Goal: Task Accomplishment & Management: Use online tool/utility

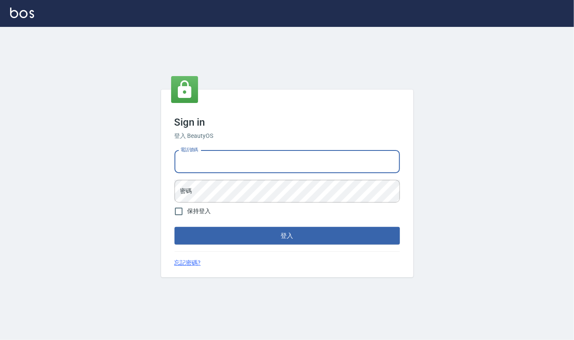
click at [277, 159] on input "電話號碼" at bounding box center [287, 162] width 225 height 23
type input "24212651"
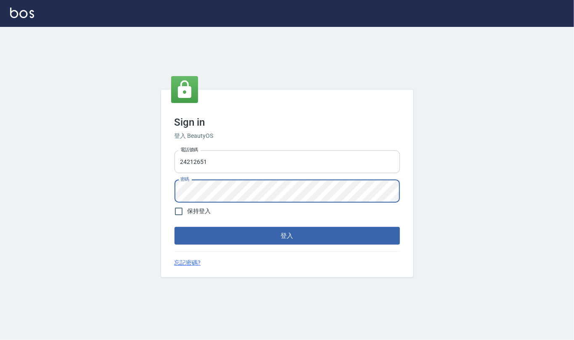
click at [175, 227] on button "登入" at bounding box center [287, 236] width 225 height 18
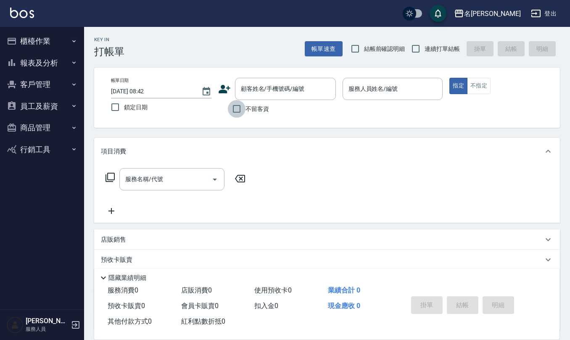
click at [234, 108] on input "不留客資" at bounding box center [237, 109] width 18 height 18
checkbox input "true"
click at [355, 49] on input "結帳前確認明細" at bounding box center [355, 49] width 18 height 18
checkbox input "true"
click at [418, 49] on input "連續打單結帳" at bounding box center [416, 49] width 18 height 18
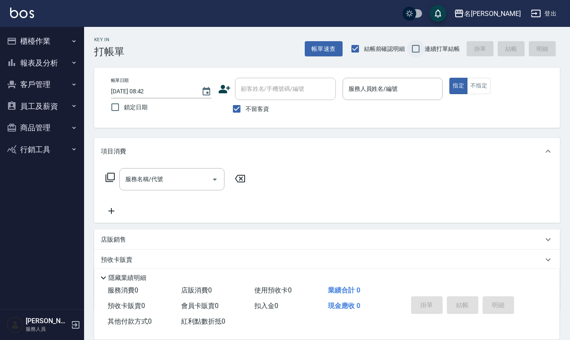
checkbox input "true"
click at [371, 96] on input "服務人員姓名/編號" at bounding box center [392, 89] width 93 height 15
